Goal: Task Accomplishment & Management: Use online tool/utility

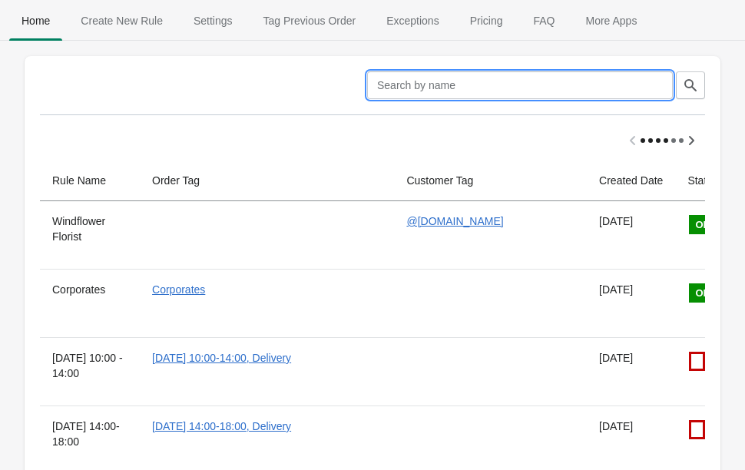
click at [469, 73] on input "text" at bounding box center [520, 85] width 306 height 28
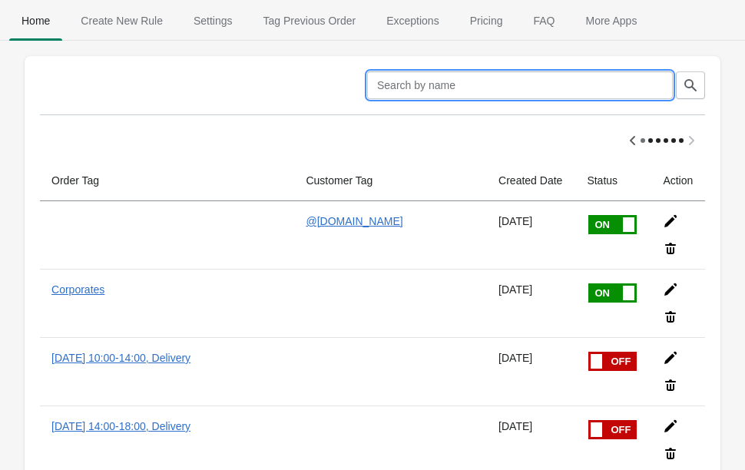
scroll to position [0, 121]
click at [670, 293] on icon at bounding box center [670, 289] width 15 height 15
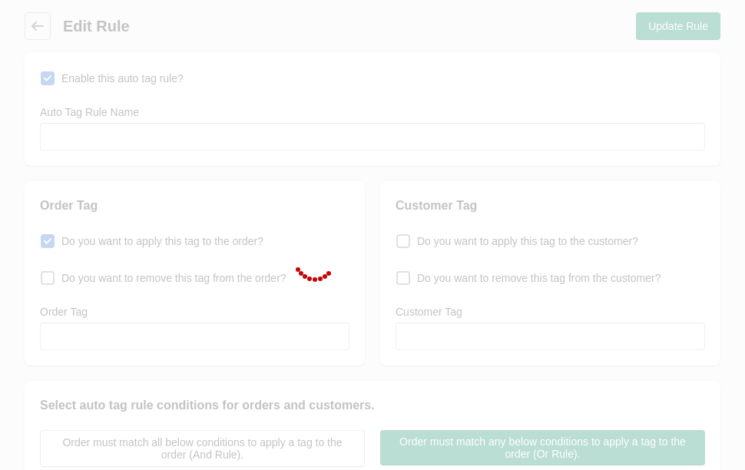
type input "Corporates"
checkbox input "true"
type input "Corporates"
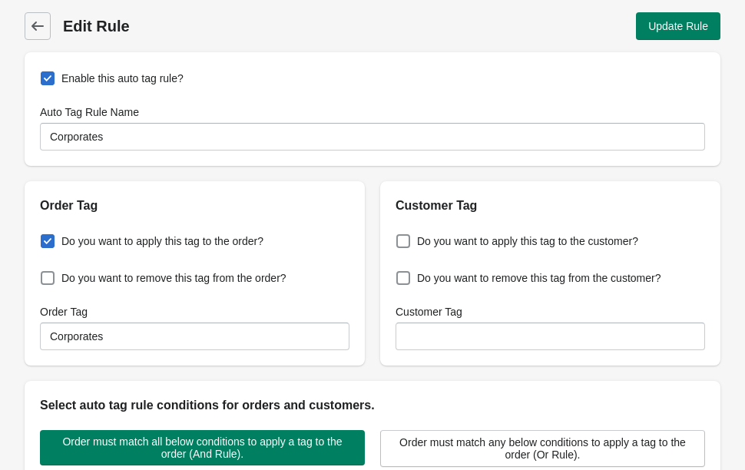
click at [48, 23] on span "Back" at bounding box center [38, 26] width 22 height 22
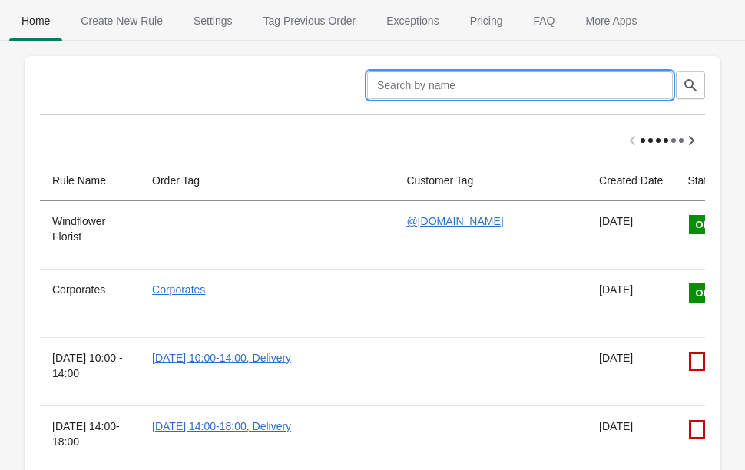
click at [563, 95] on input "text" at bounding box center [520, 85] width 306 height 28
type input "Criteo"
click at [702, 94] on button "button" at bounding box center [690, 85] width 29 height 28
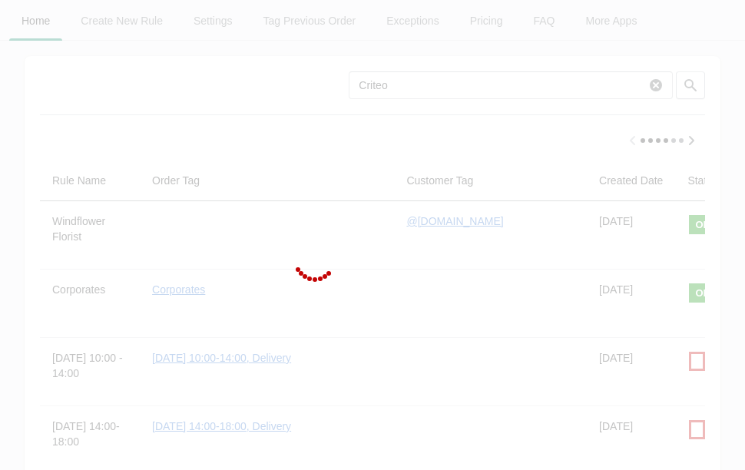
click at [690, 85] on div at bounding box center [372, 235] width 745 height 470
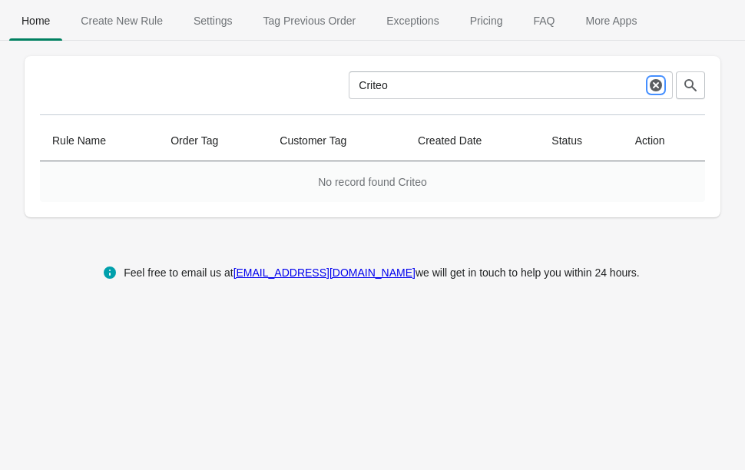
click at [651, 88] on icon "button" at bounding box center [656, 85] width 12 height 12
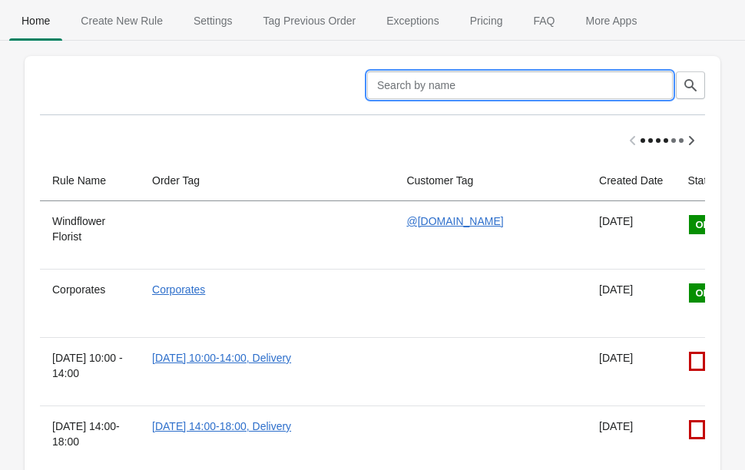
click at [141, 10] on span "Create New Rule" at bounding box center [121, 21] width 107 height 28
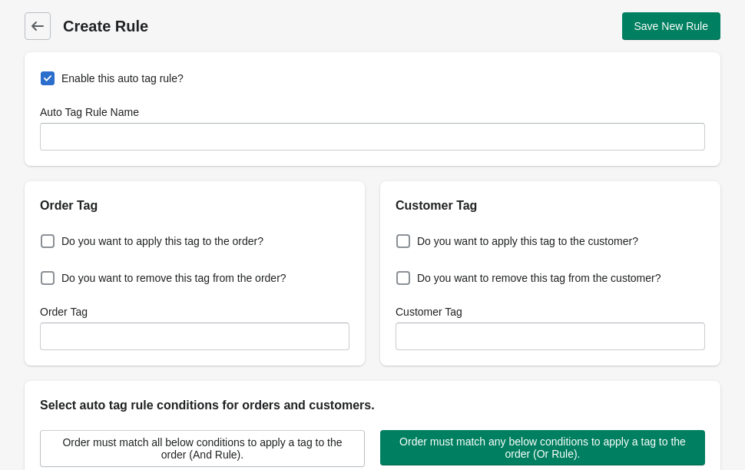
click at [34, 28] on icon at bounding box center [37, 26] width 12 height 9
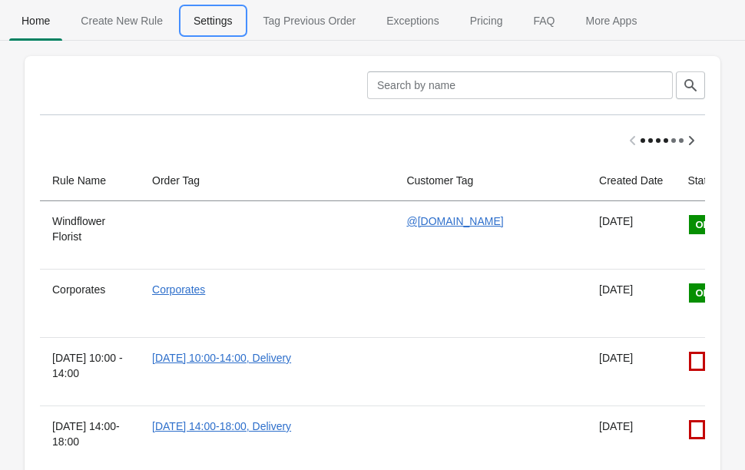
click at [190, 20] on span "Settings" at bounding box center [213, 21] width 64 height 28
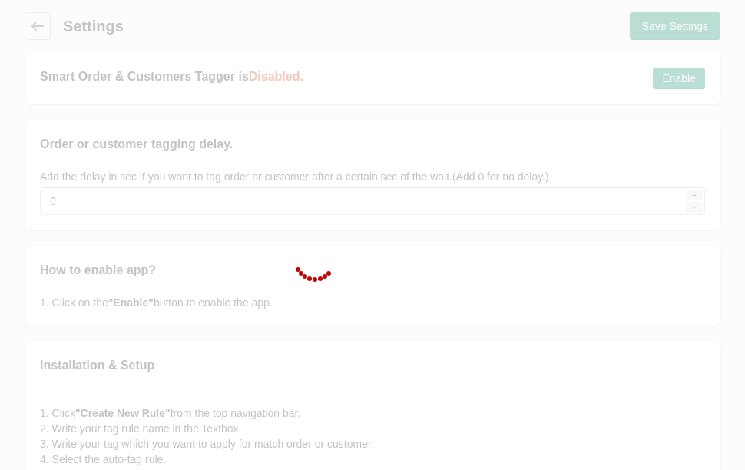
type input "5"
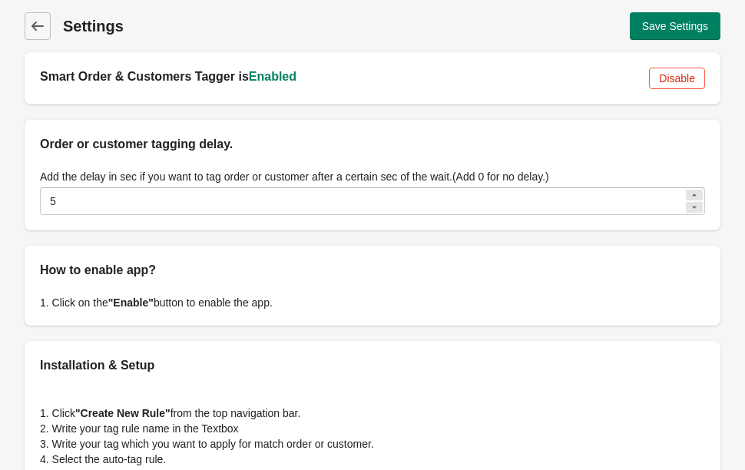
click at [44, 18] on span "Back" at bounding box center [38, 26] width 22 height 22
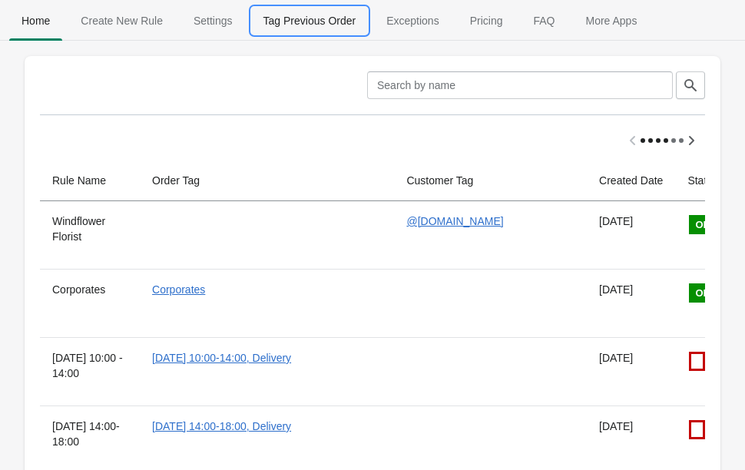
click at [334, 12] on span "Tag Previous Order" at bounding box center [310, 21] width 118 height 28
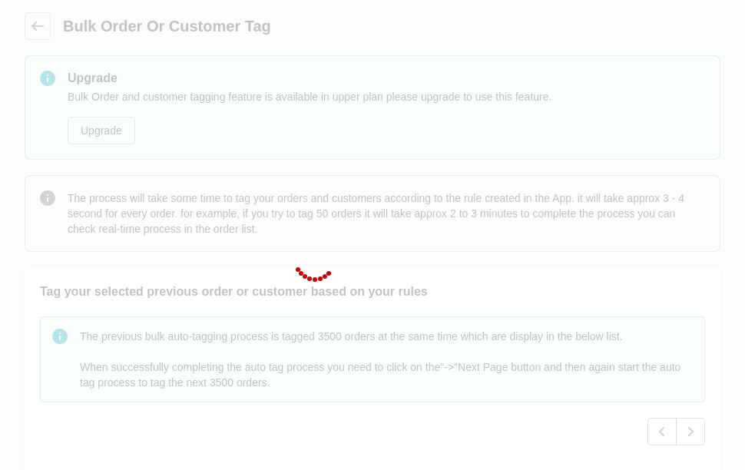
click at [38, 23] on div at bounding box center [372, 235] width 745 height 470
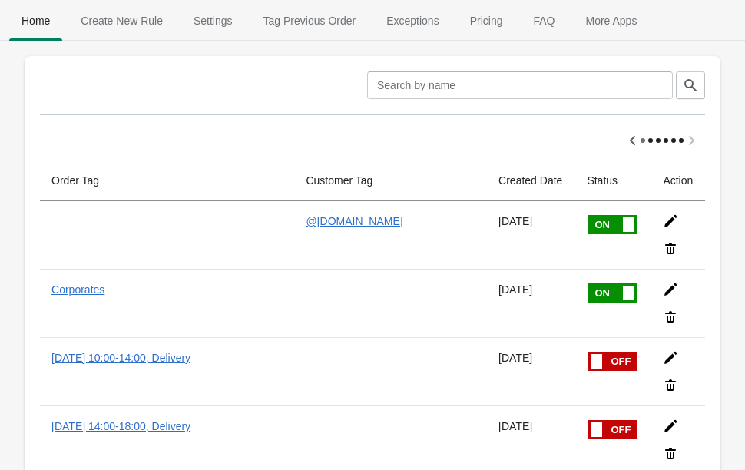
scroll to position [0, 121]
click at [675, 226] on icon at bounding box center [670, 221] width 15 height 15
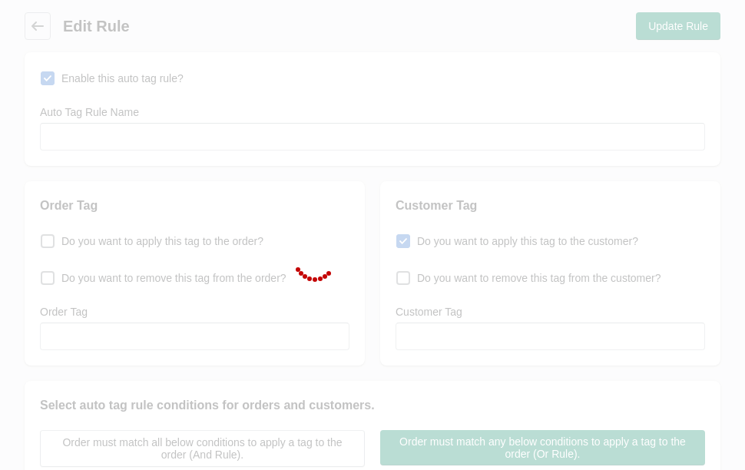
type input "Windflower Florist"
checkbox input "true"
type input "@[DOMAIN_NAME]"
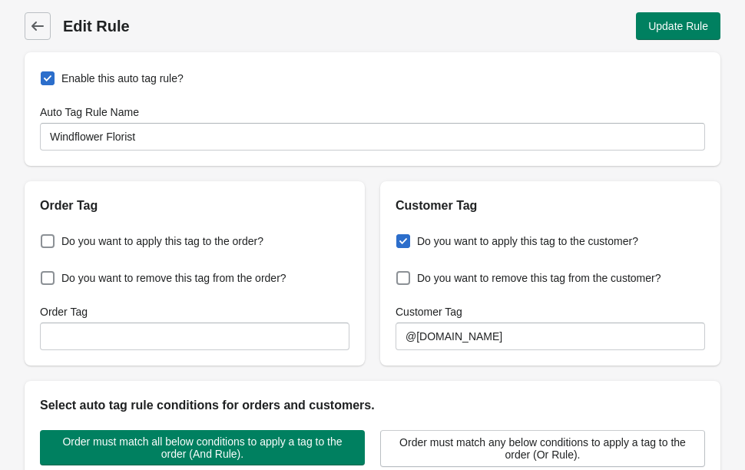
click at [36, 29] on icon at bounding box center [37, 26] width 12 height 9
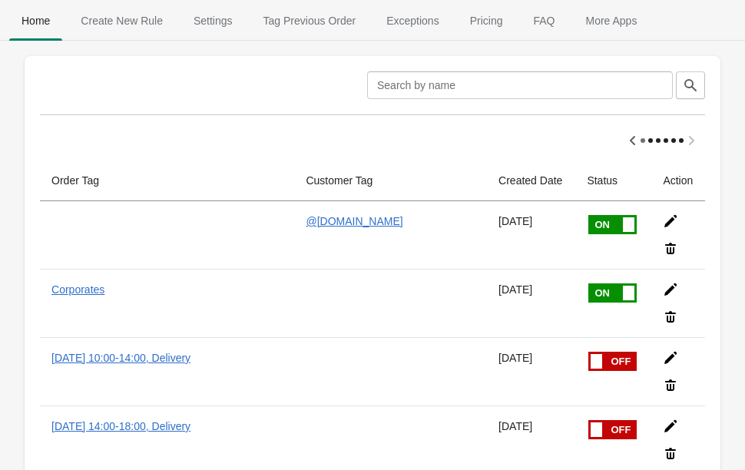
scroll to position [0, 121]
click at [671, 253] on icon at bounding box center [670, 249] width 11 height 12
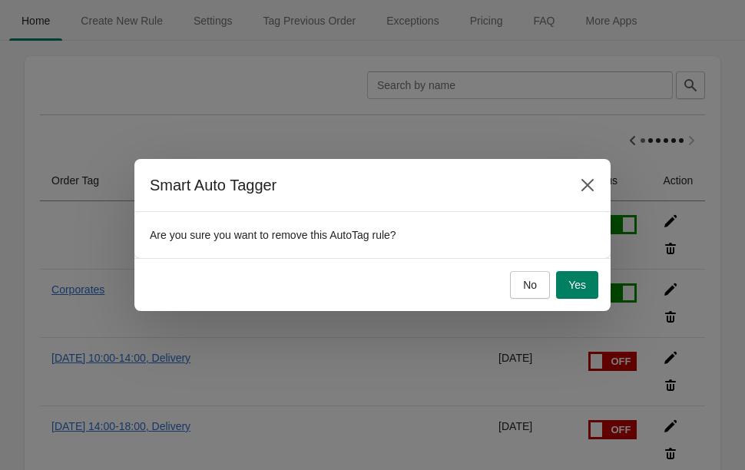
click at [588, 283] on button "Yes" at bounding box center [577, 285] width 42 height 28
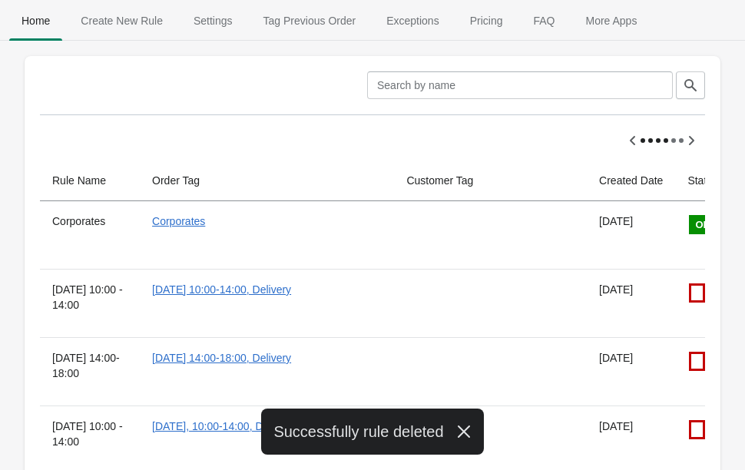
scroll to position [0, 0]
click at [408, 27] on span "Exceptions" at bounding box center [412, 21] width 77 height 28
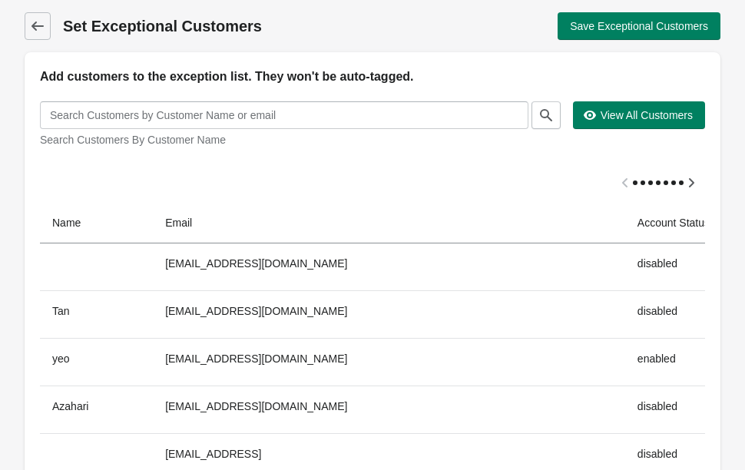
click at [26, 15] on link "Back" at bounding box center [38, 26] width 26 height 28
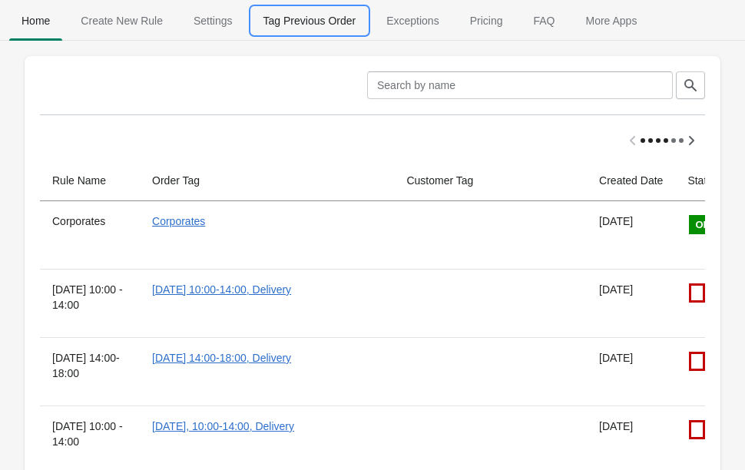
click at [341, 16] on span "Tag Previous Order" at bounding box center [310, 21] width 118 height 28
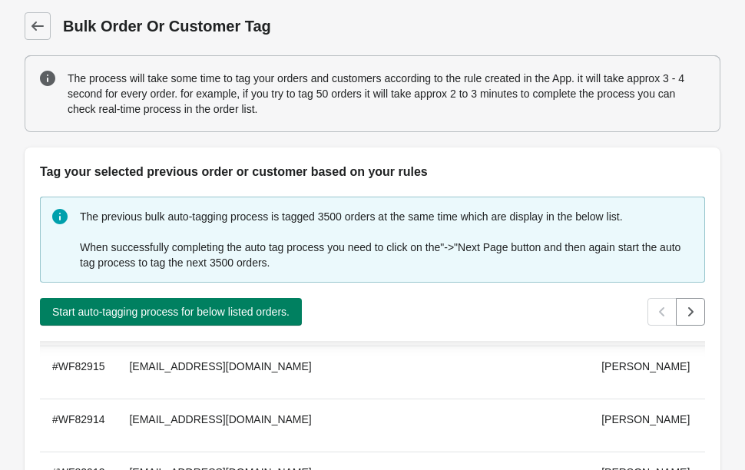
click at [33, 30] on icon at bounding box center [37, 25] width 15 height 15
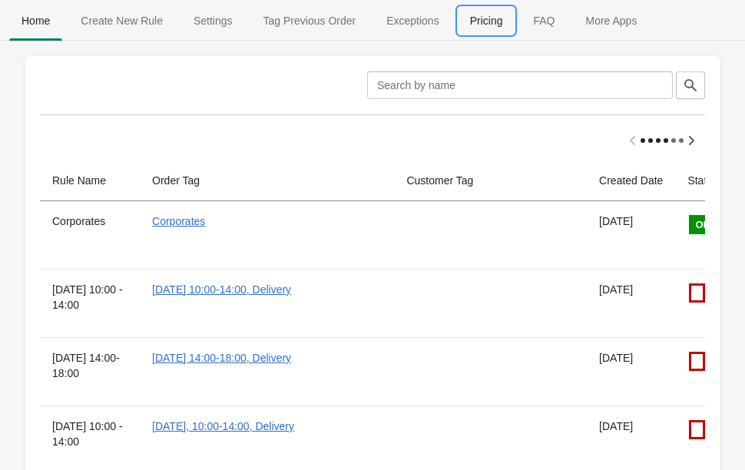
click at [493, 19] on span "Pricing" at bounding box center [487, 21] width 58 height 28
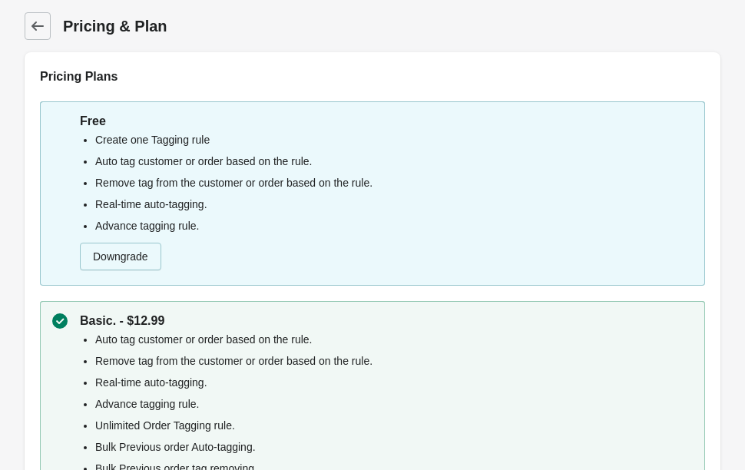
click at [20, 32] on div "Back Pricing & Plan Pricing Plans Free Create one Tagging rule Auto tag custome…" at bounding box center [372, 285] width 745 height 571
click at [32, 28] on icon at bounding box center [37, 25] width 15 height 15
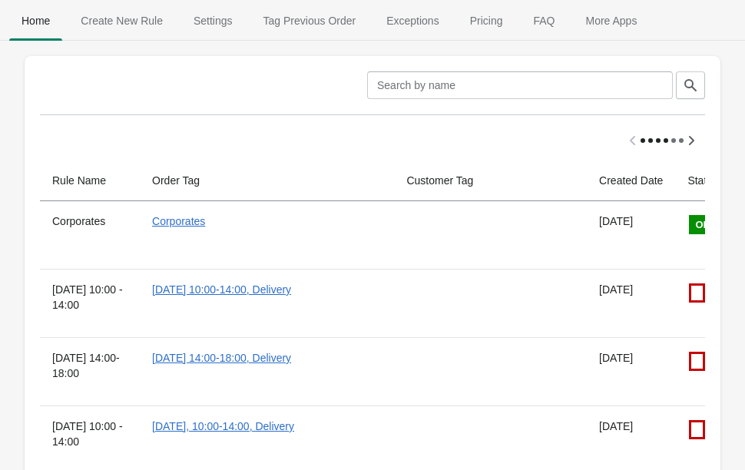
click at [555, 25] on span "FAQ" at bounding box center [544, 21] width 46 height 28
click at [630, 30] on span "More Apps" at bounding box center [611, 21] width 76 height 28
